Goal: Book appointment/travel/reservation

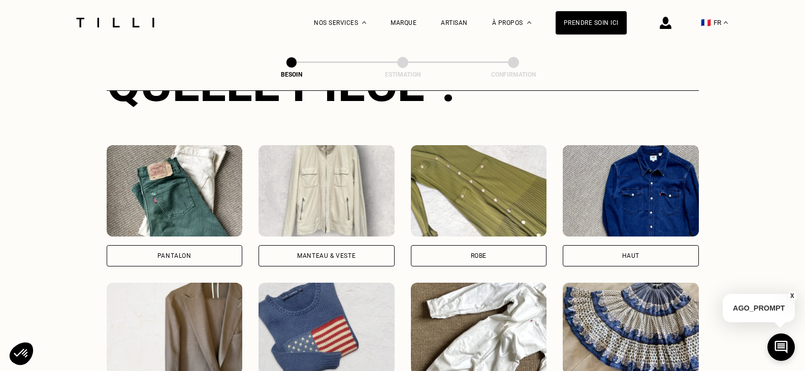
scroll to position [434, 0]
click at [165, 252] on div "Pantalon" at bounding box center [174, 255] width 34 height 6
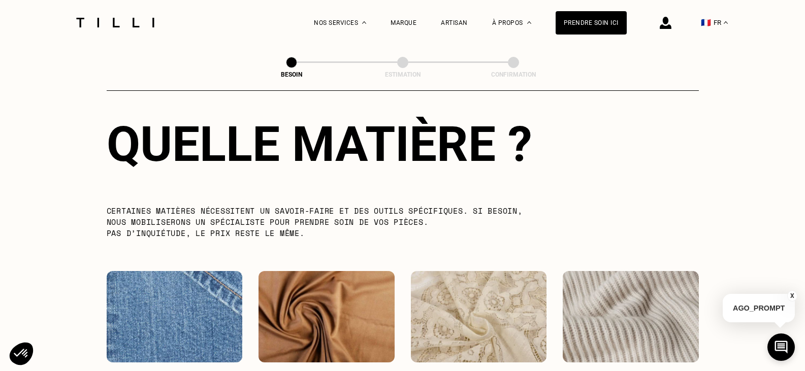
scroll to position [987, 0]
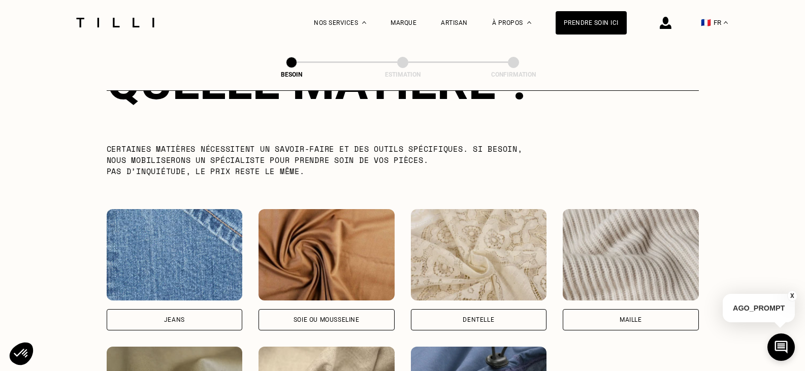
click at [154, 314] on div "Jeans" at bounding box center [175, 319] width 136 height 21
select select "FR"
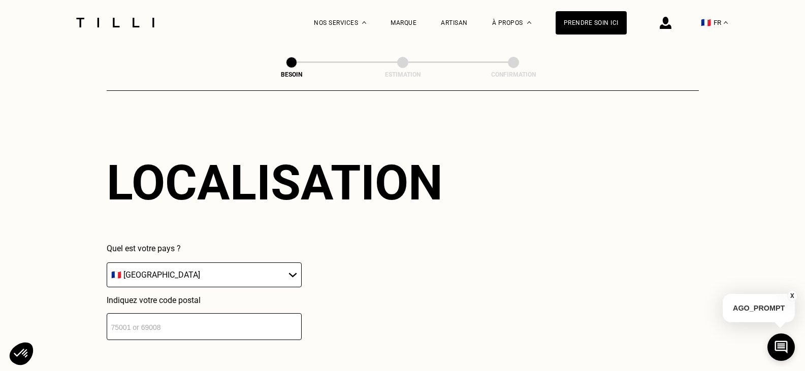
scroll to position [1366, 0]
click at [118, 323] on input "number" at bounding box center [204, 326] width 195 height 27
type input "69300"
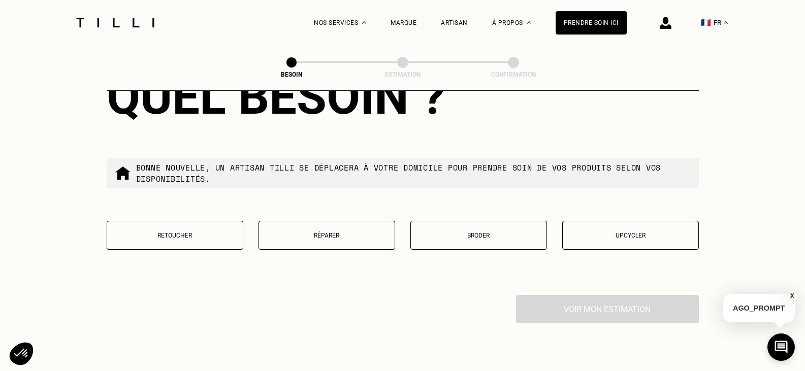
scroll to position [1720, 0]
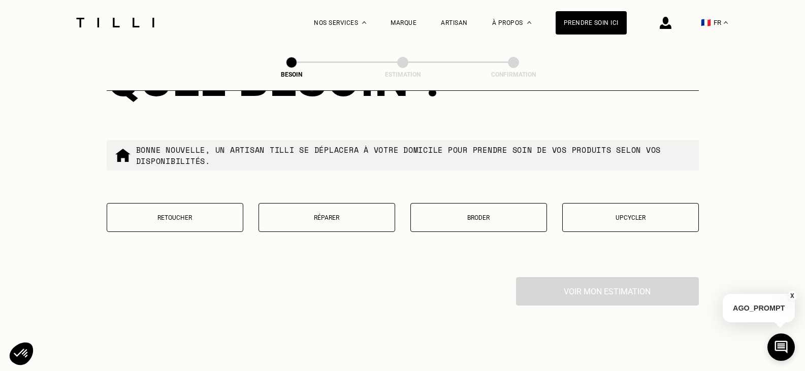
click at [171, 216] on p "Retoucher" at bounding box center [174, 217] width 125 height 7
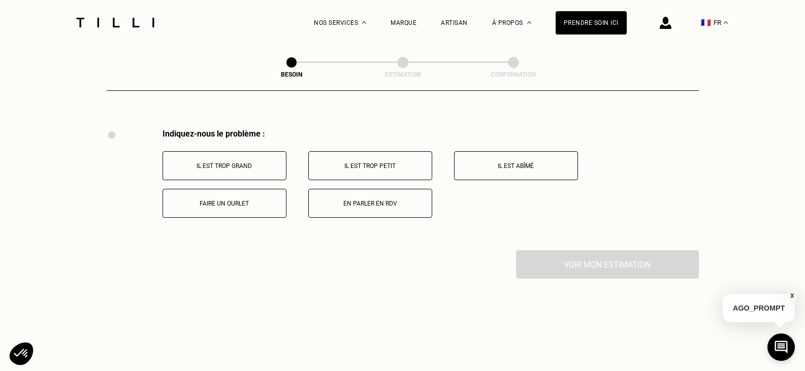
scroll to position [1879, 0]
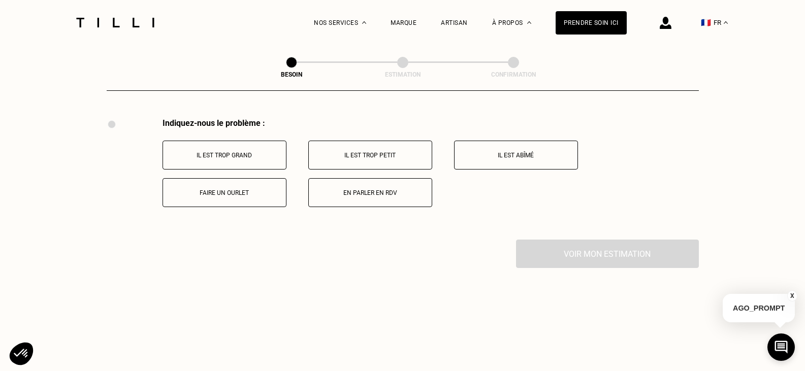
click at [228, 189] on p "Faire un ourlet" at bounding box center [224, 192] width 113 height 7
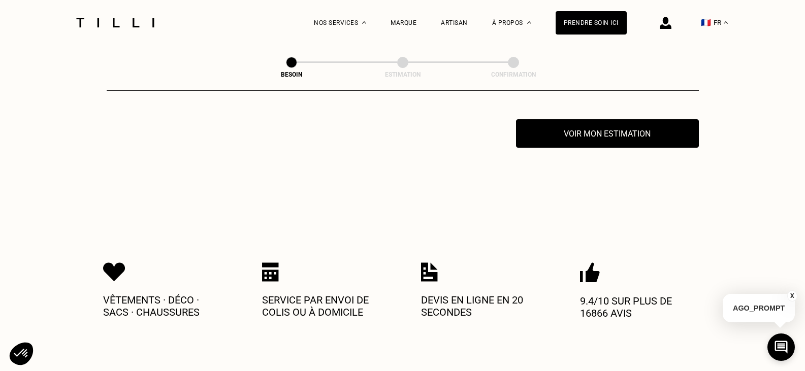
scroll to position [2001, 0]
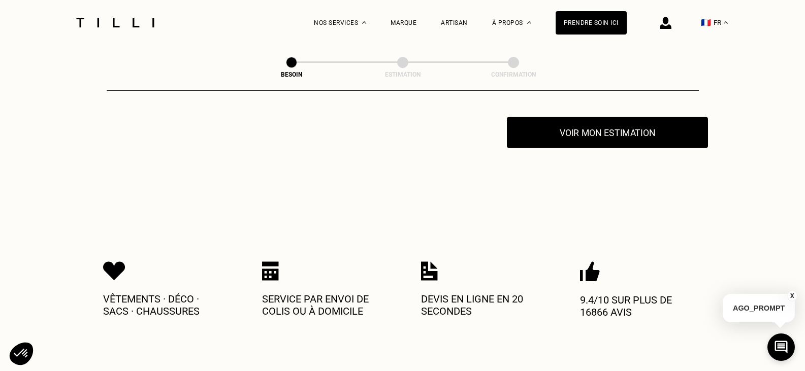
click at [594, 134] on button "Voir mon estimation" at bounding box center [607, 132] width 201 height 31
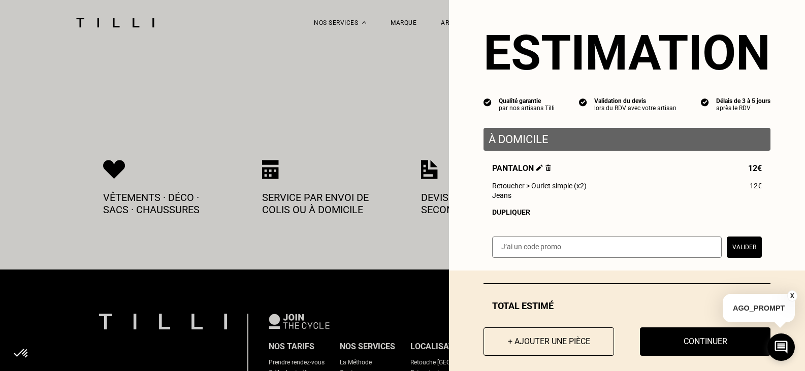
scroll to position [0, 0]
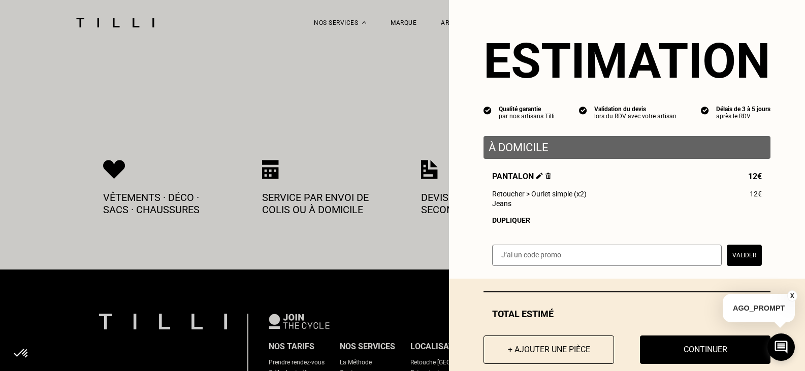
click at [737, 258] on button "Valider" at bounding box center [744, 255] width 35 height 21
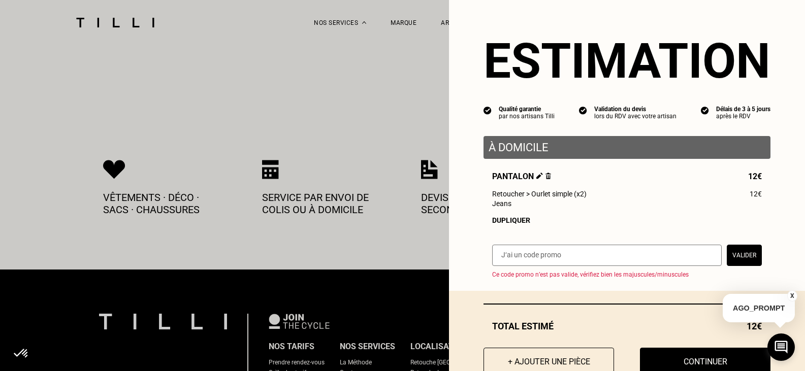
click at [499, 262] on input "text" at bounding box center [607, 255] width 230 height 21
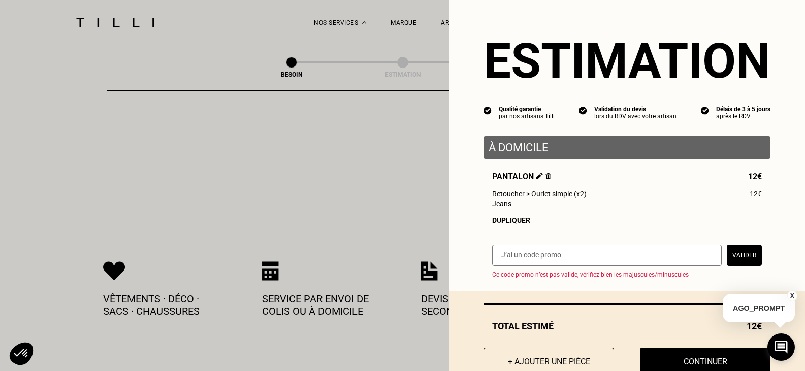
scroll to position [2051, 0]
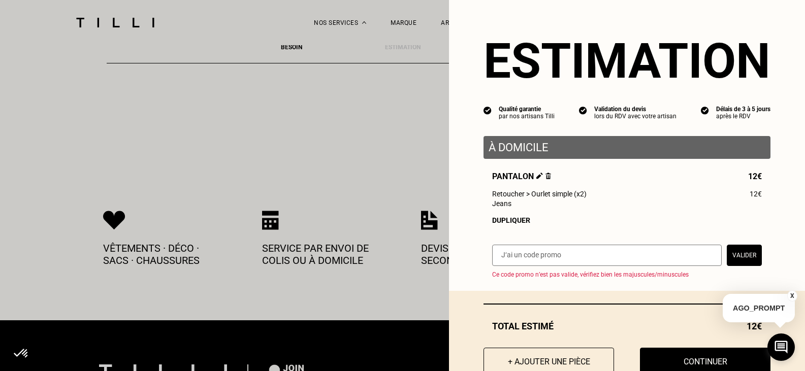
click at [536, 178] on img at bounding box center [539, 176] width 7 height 7
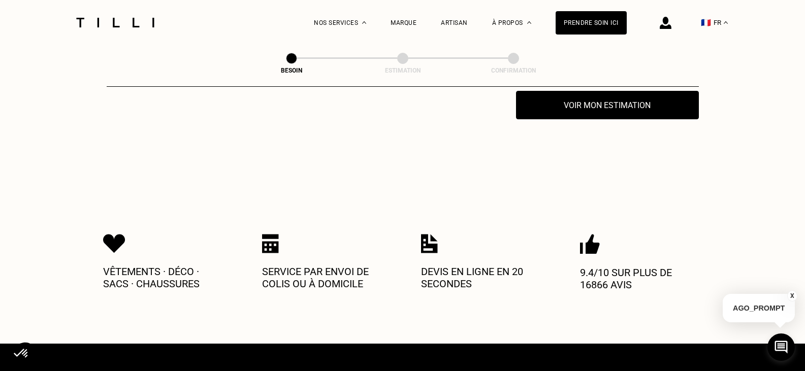
scroll to position [2032, 0]
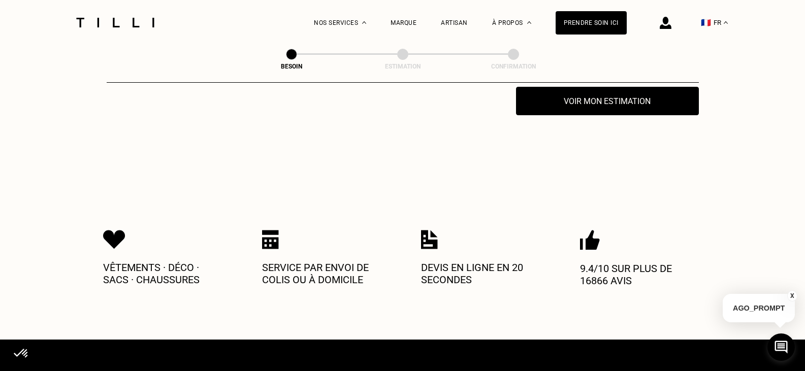
click at [794, 298] on button "X" at bounding box center [792, 296] width 10 height 11
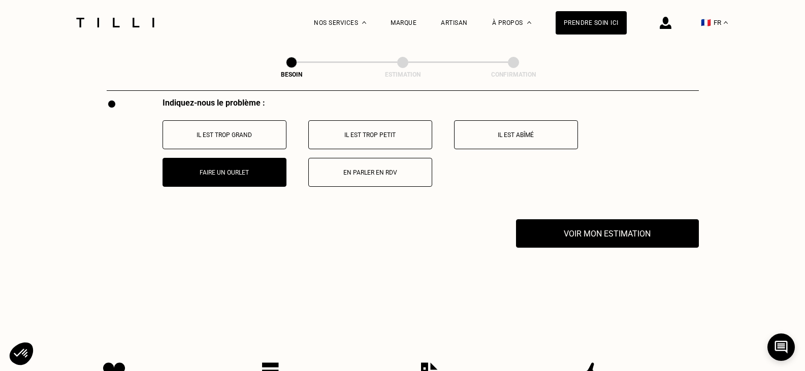
scroll to position [1869, 0]
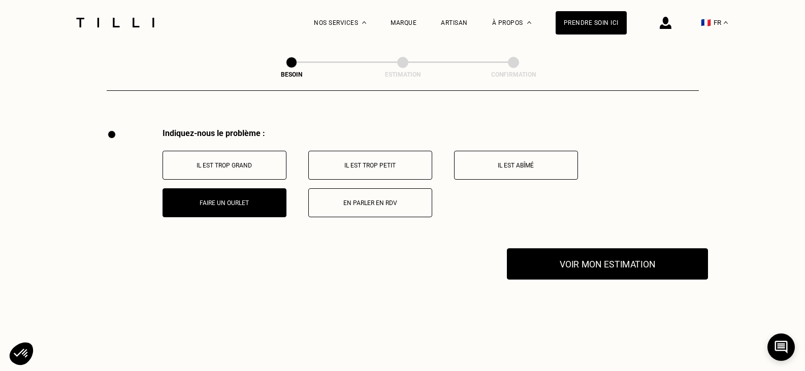
click at [588, 265] on button "Voir mon estimation" at bounding box center [607, 263] width 201 height 31
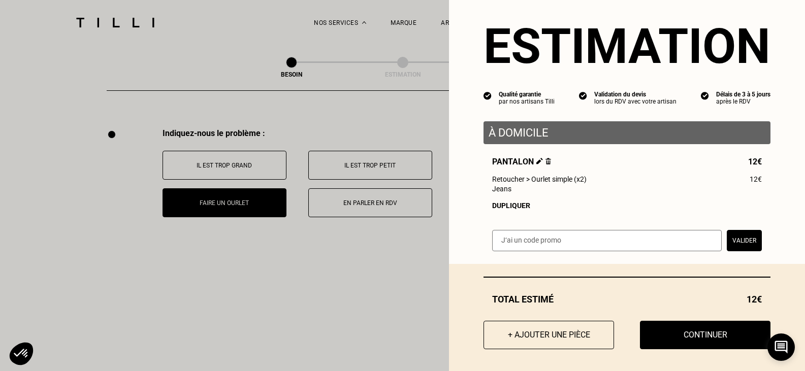
scroll to position [23, 0]
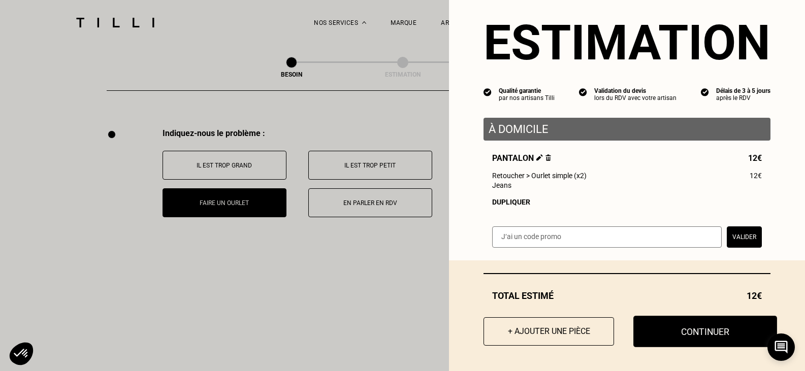
click at [702, 333] on button "Continuer" at bounding box center [705, 331] width 144 height 31
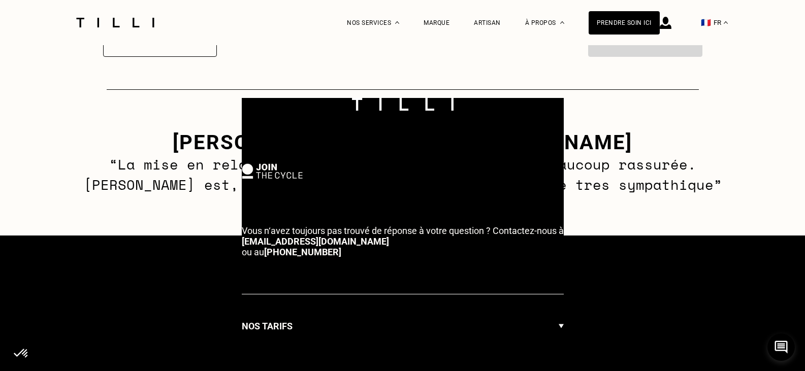
select select "FR"
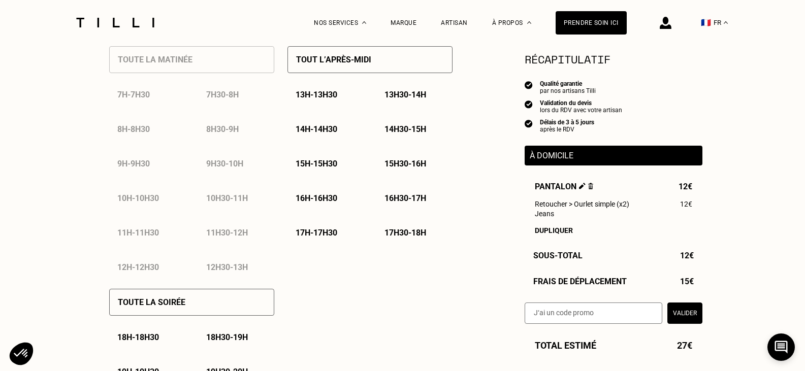
scroll to position [508, 0]
